Goal: Task Accomplishment & Management: Manage account settings

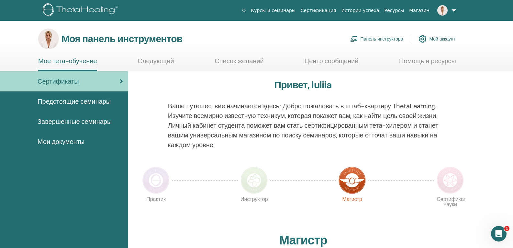
click at [389, 37] on font "Панель инструктора" at bounding box center [382, 39] width 43 height 6
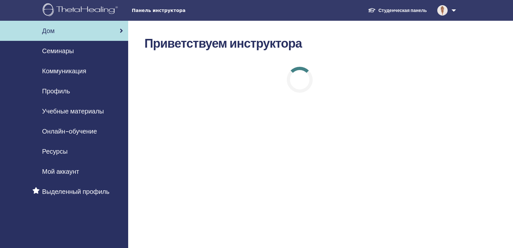
click at [52, 49] on font "Семинары" at bounding box center [58, 51] width 32 height 8
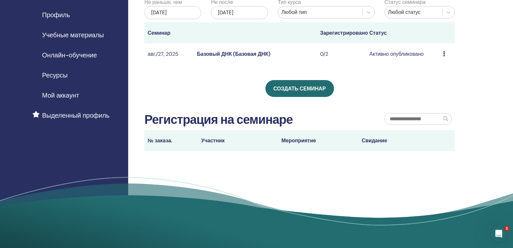
scroll to position [65, 0]
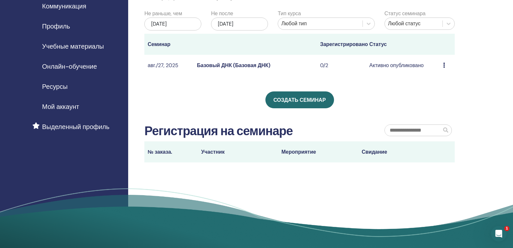
click at [228, 62] on font "Базовый ДНК (Базовая ДНК)" at bounding box center [233, 65] width 73 height 7
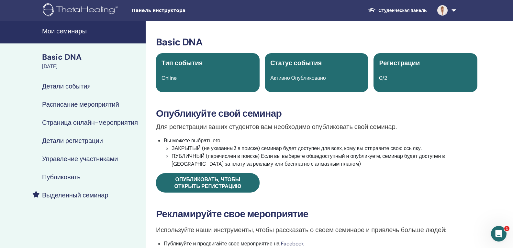
click at [87, 159] on h4 "Управление участниками" at bounding box center [80, 159] width 76 height 8
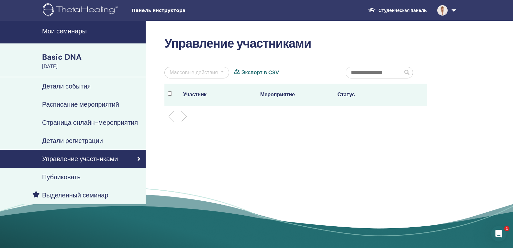
click at [68, 56] on div "Basic DNA" at bounding box center [92, 56] width 100 height 11
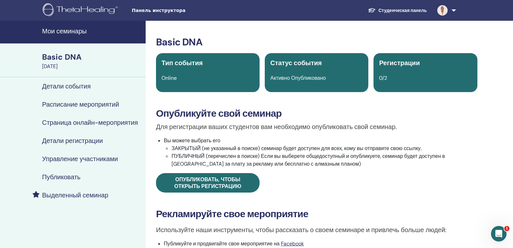
click at [78, 56] on div "Basic DNA" at bounding box center [92, 56] width 100 height 11
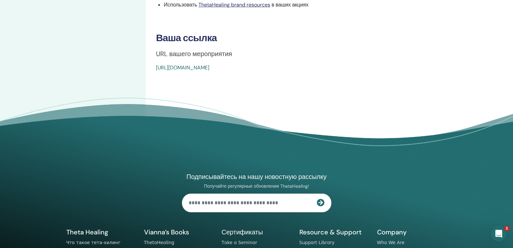
scroll to position [227, 0]
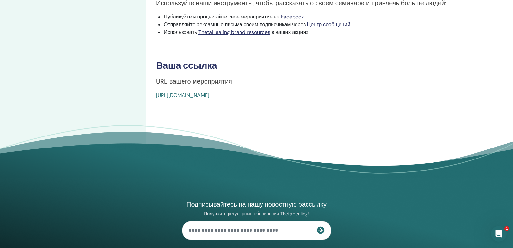
click at [210, 93] on link "https://www.thetahealing.com/seminar-375723-details.html" at bounding box center [182, 95] width 53 height 7
